Goal: Information Seeking & Learning: Learn about a topic

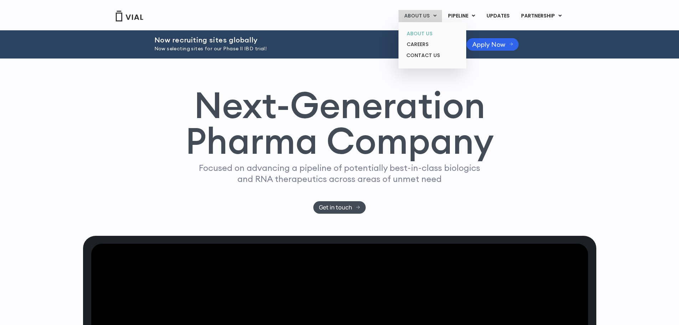
click at [421, 33] on link "ABOUT US" at bounding box center [432, 33] width 62 height 11
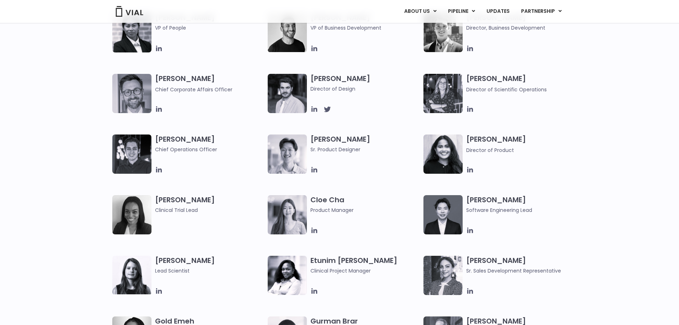
scroll to position [285, 0]
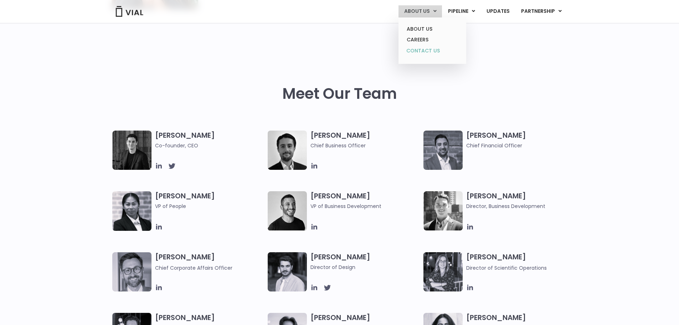
click at [425, 50] on link "CONTACT US" at bounding box center [432, 50] width 62 height 11
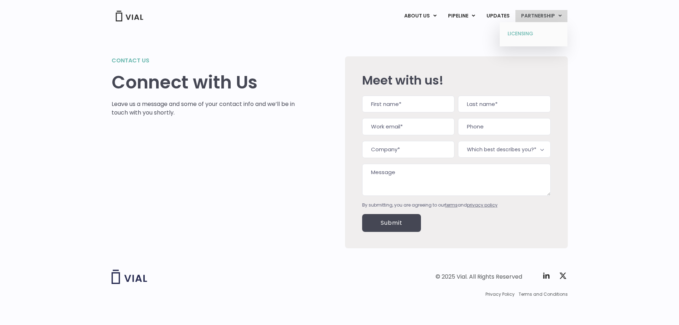
click at [528, 33] on link "LICENSING" at bounding box center [533, 33] width 62 height 11
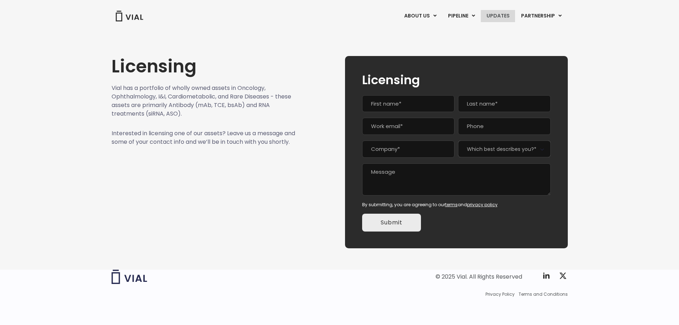
click at [499, 16] on link "UPDATES" at bounding box center [498, 16] width 34 height 12
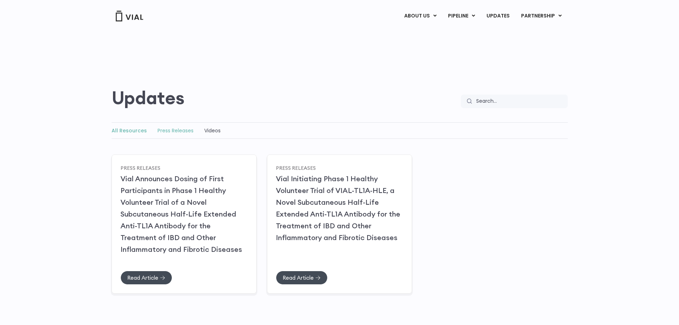
click at [168, 129] on link "Press Releases" at bounding box center [176, 130] width 36 height 7
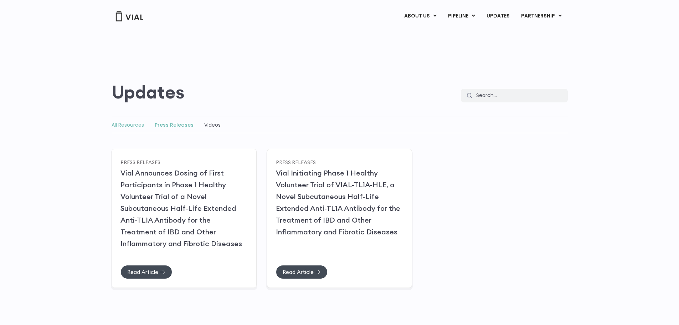
click at [128, 124] on link "All Resources" at bounding box center [128, 124] width 32 height 7
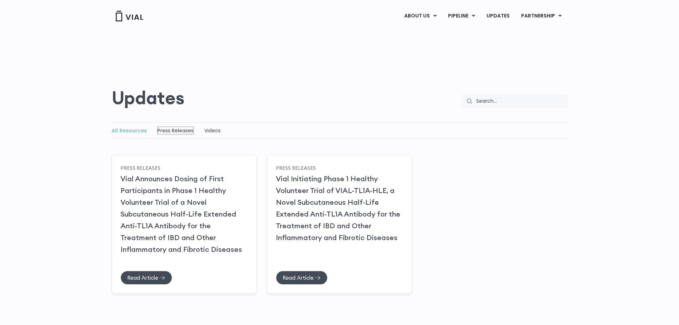
click at [180, 134] on div "Press Releases" at bounding box center [176, 130] width 36 height 9
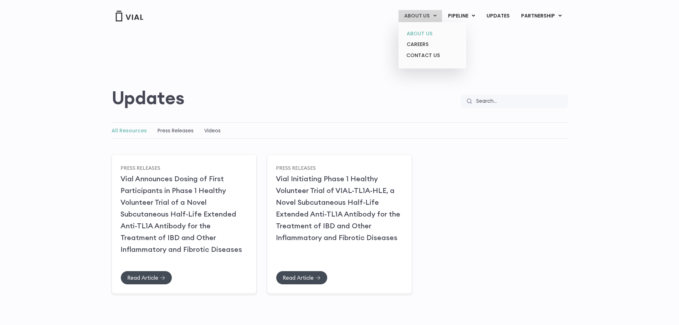
click at [421, 34] on link "ABOUT US" at bounding box center [432, 33] width 62 height 11
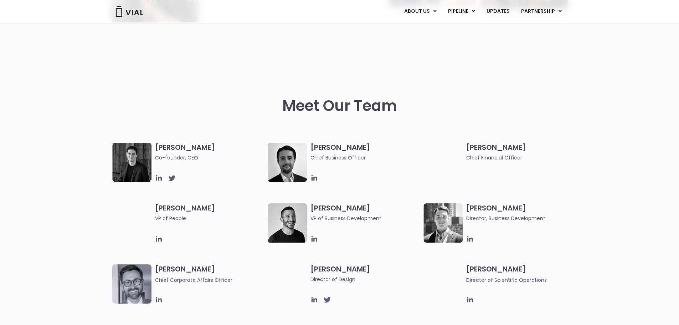
scroll to position [285, 0]
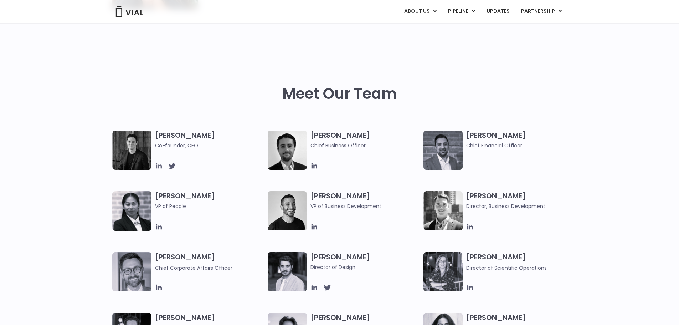
click at [158, 166] on icon at bounding box center [159, 166] width 6 height 6
click at [313, 165] on icon at bounding box center [314, 166] width 6 height 6
